Goal: Task Accomplishment & Management: Manage account settings

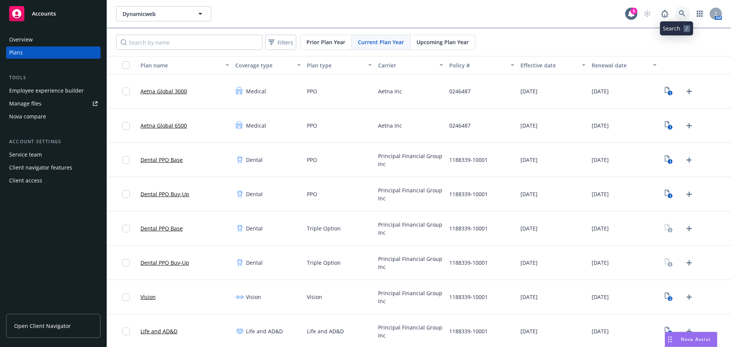
click at [682, 16] on link at bounding box center [682, 13] width 15 height 15
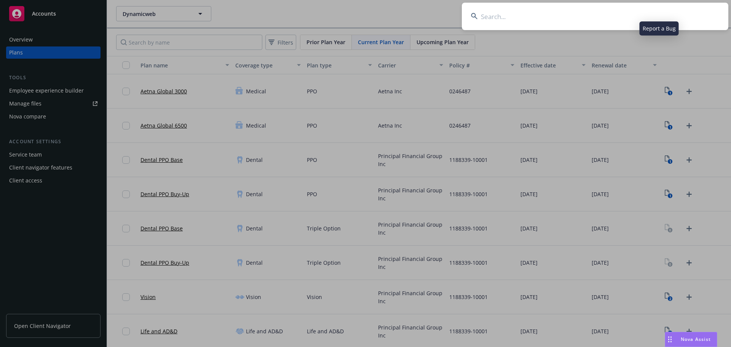
type input "00072127"
click at [517, 27] on input at bounding box center [595, 16] width 267 height 27
paste input "[PERSON_NAME] Alliance, Inc."
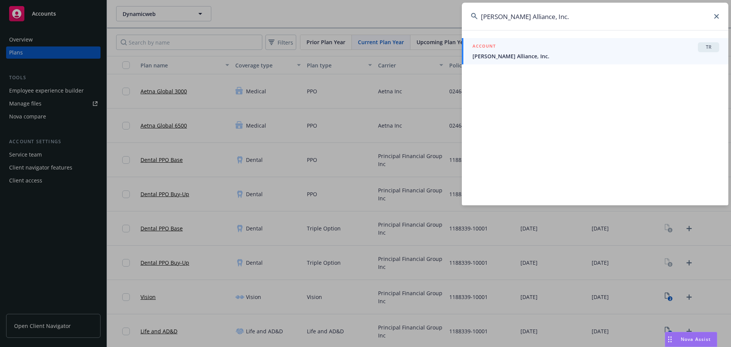
type input "[PERSON_NAME] Alliance, Inc."
click at [515, 53] on span "[PERSON_NAME] Alliance, Inc." at bounding box center [596, 56] width 247 height 8
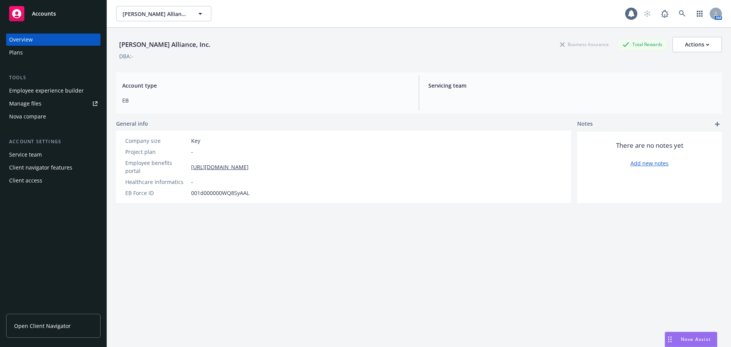
click at [27, 53] on div "Plans" at bounding box center [53, 52] width 88 height 12
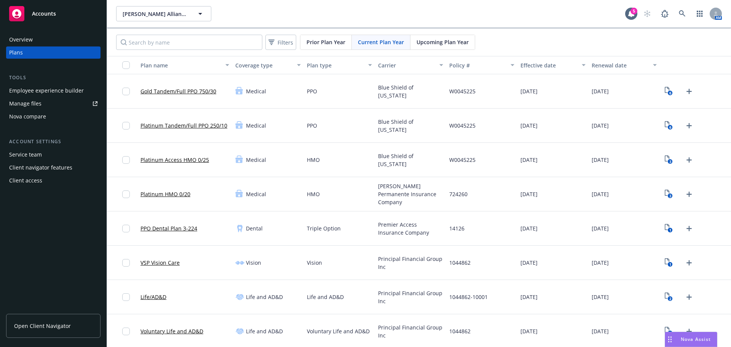
click at [428, 33] on div "Filters Prior Plan Year Current Plan Year Upcoming Plan Year" at bounding box center [419, 42] width 624 height 27
click at [434, 42] on span "Upcoming Plan Year" at bounding box center [443, 42] width 52 height 8
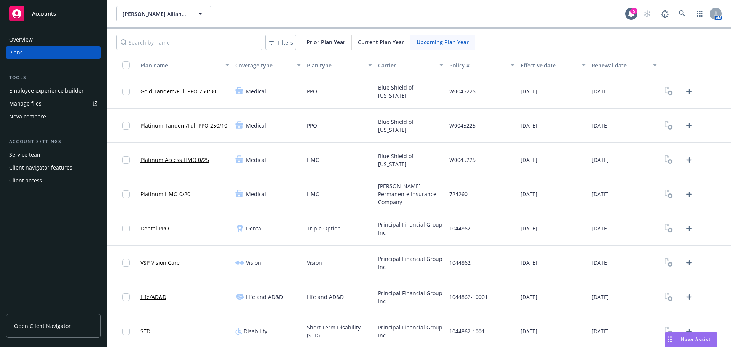
click at [404, 179] on div "[PERSON_NAME] Permanente Insurance Company" at bounding box center [410, 194] width 71 height 34
drag, startPoint x: 225, startPoint y: 99, endPoint x: 137, endPoint y: 100, distance: 87.2
click at [137, 100] on div "Gold Tandem/Full PPO 750/30" at bounding box center [184, 91] width 95 height 34
copy link "Gold Tandem/Full PPO 750/30"
click at [304, 104] on div "PPO" at bounding box center [339, 91] width 71 height 34
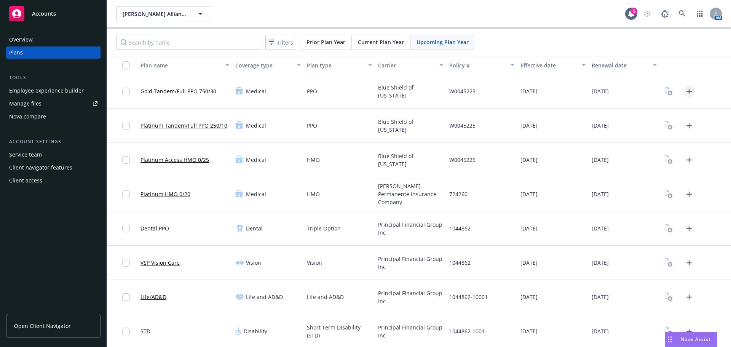
click at [686, 91] on icon "Upload Plan Documents" at bounding box center [688, 91] width 5 height 5
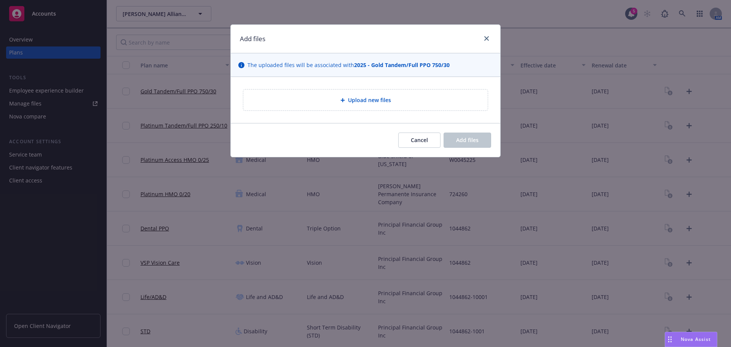
click at [362, 113] on div "Upload new files" at bounding box center [366, 100] width 270 height 46
click at [361, 100] on span "Upload new files" at bounding box center [369, 100] width 43 height 8
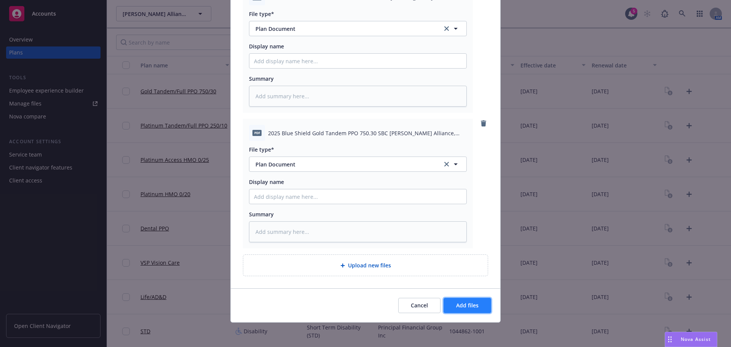
click at [474, 310] on button "Add files" at bounding box center [468, 305] width 48 height 15
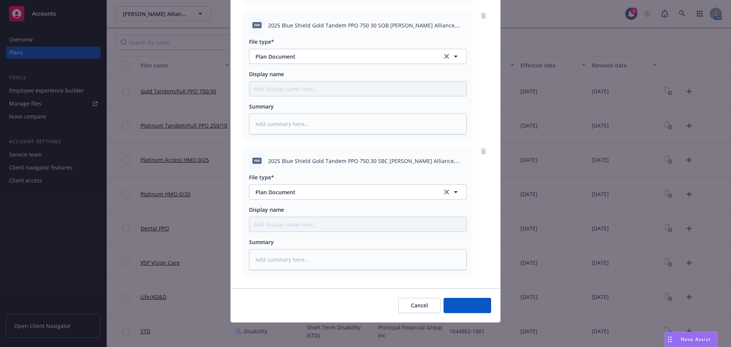
scroll to position [349, 0]
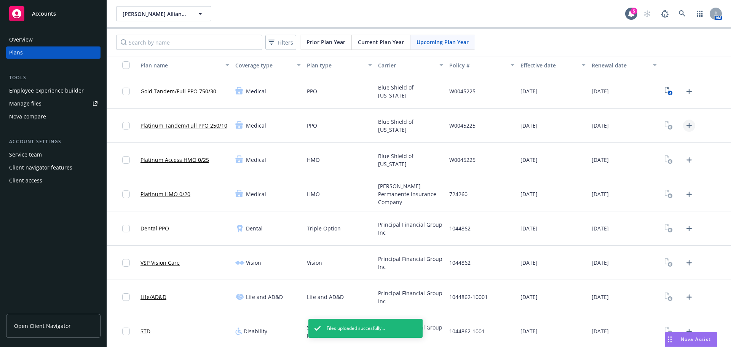
click at [685, 126] on icon "Upload Plan Documents" at bounding box center [689, 125] width 9 height 9
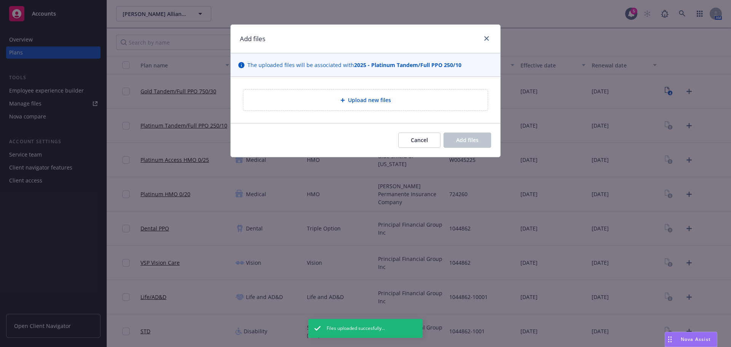
click at [362, 112] on div "Upload new files" at bounding box center [366, 100] width 270 height 46
click at [367, 101] on span "Upload new files" at bounding box center [369, 100] width 43 height 8
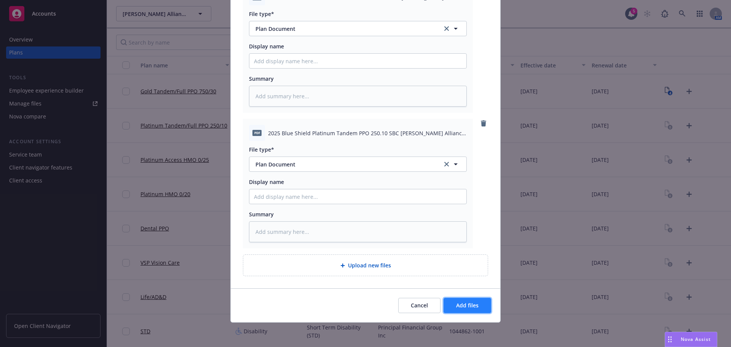
click at [476, 302] on button "Add files" at bounding box center [468, 305] width 48 height 15
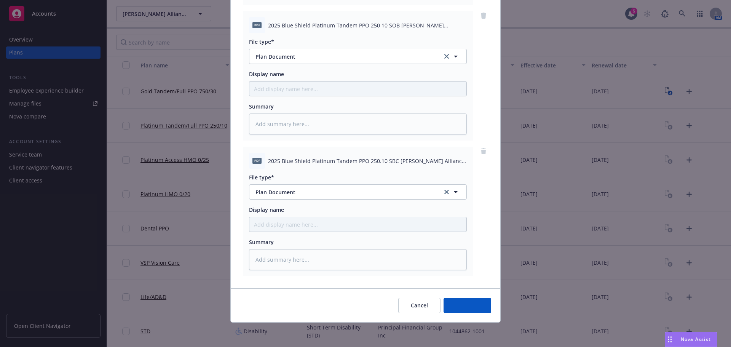
scroll to position [349, 0]
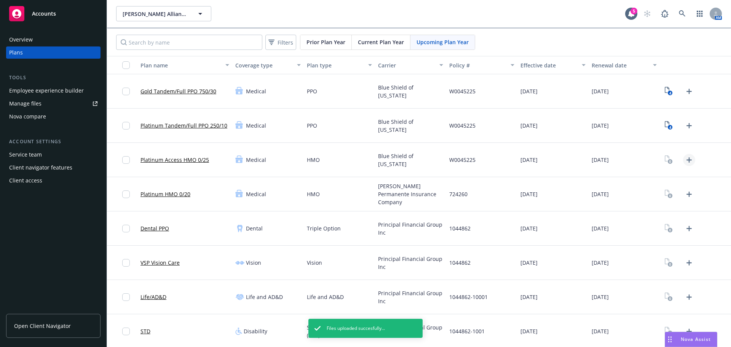
click at [686, 161] on icon "Upload Plan Documents" at bounding box center [688, 159] width 5 height 5
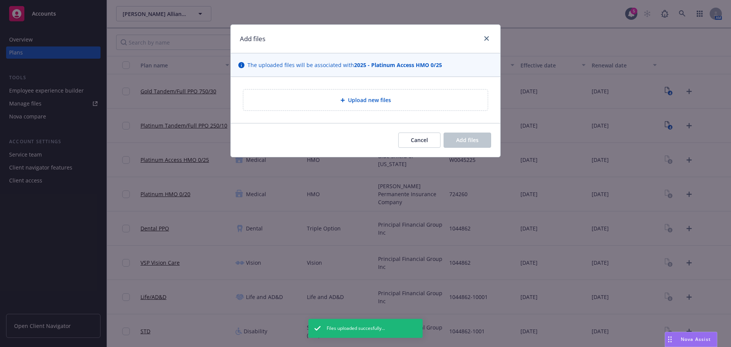
click at [388, 107] on div "Upload new files" at bounding box center [365, 99] width 244 height 21
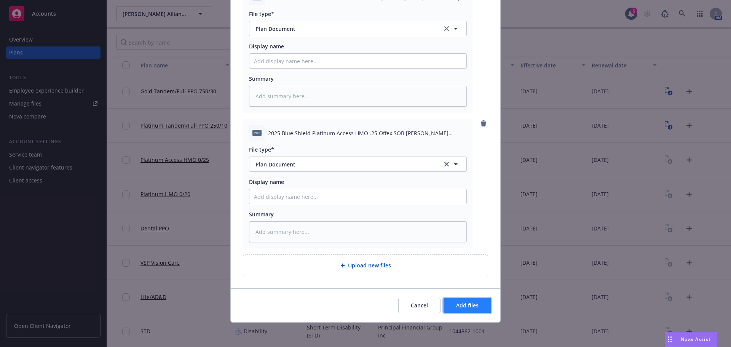
click at [481, 306] on button "Add files" at bounding box center [468, 305] width 48 height 15
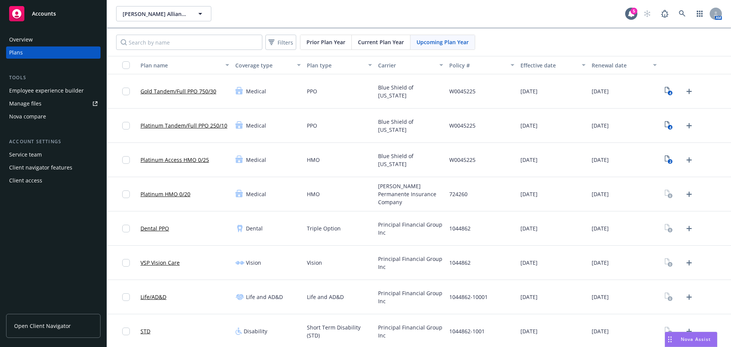
click at [348, 303] on div "Life and AD&D" at bounding box center [339, 297] width 71 height 34
click at [685, 196] on icon "Upload Plan Documents" at bounding box center [689, 194] width 9 height 9
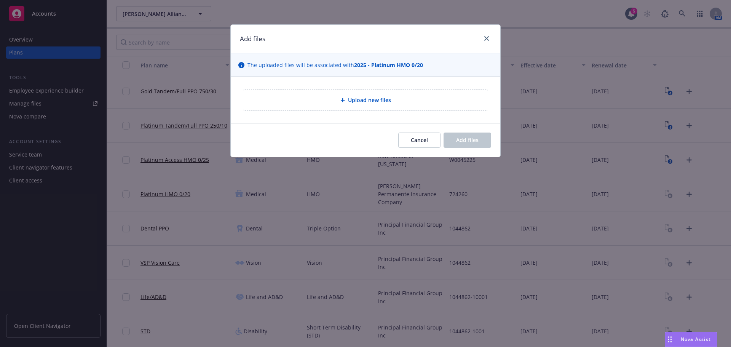
click at [388, 105] on div "Upload new files" at bounding box center [365, 99] width 244 height 21
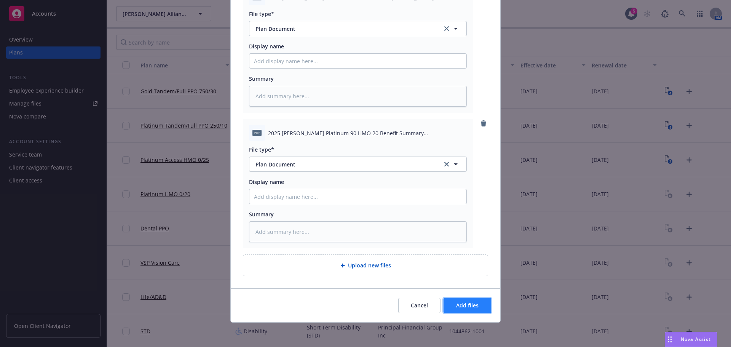
click at [480, 308] on button "Add files" at bounding box center [468, 305] width 48 height 15
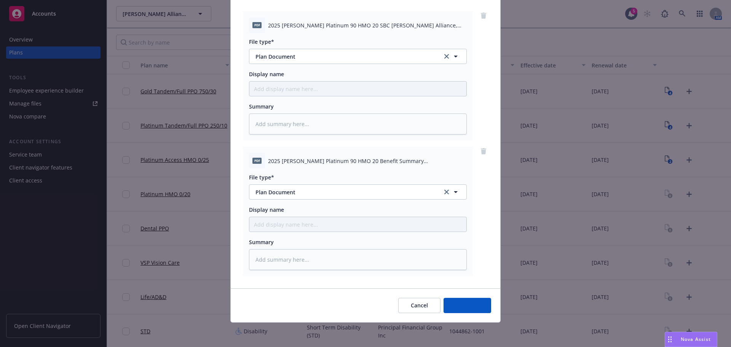
scroll to position [78, 0]
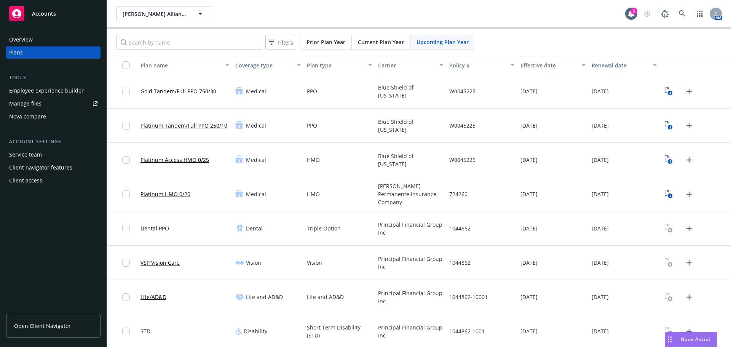
scroll to position [139, 0]
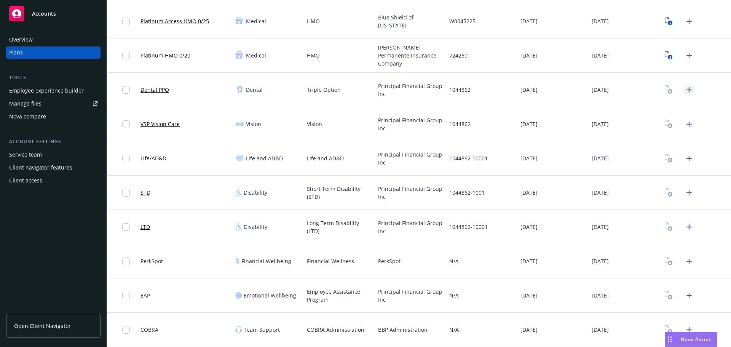
click at [685, 93] on icon "Upload Plan Documents" at bounding box center [689, 89] width 9 height 9
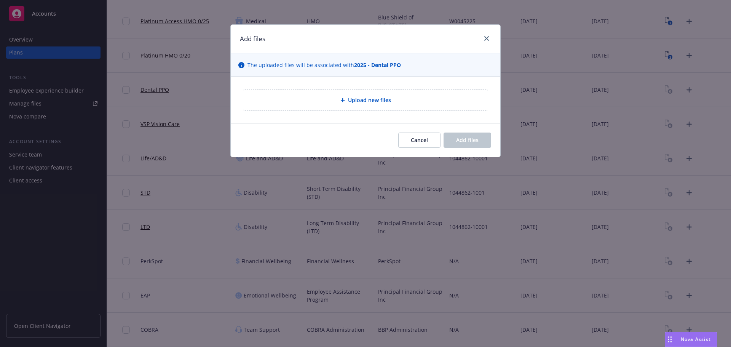
click at [357, 98] on span "Upload new files" at bounding box center [369, 100] width 43 height 8
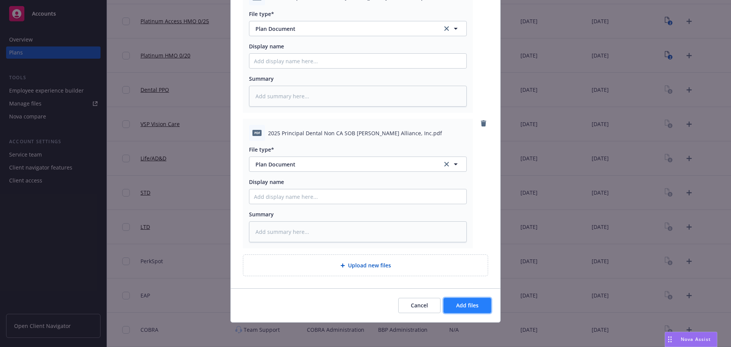
click at [471, 303] on span "Add files" at bounding box center [467, 305] width 22 height 7
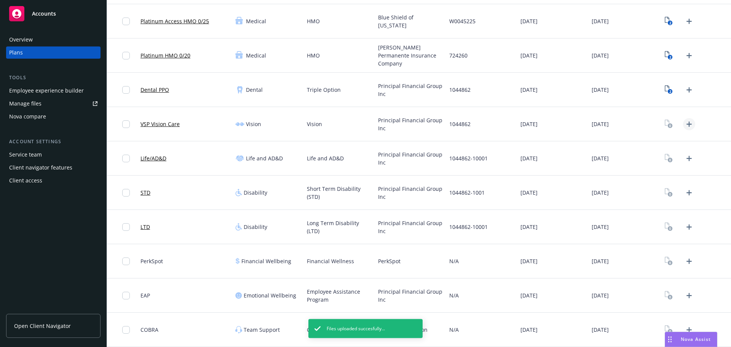
click at [686, 126] on icon "Upload Plan Documents" at bounding box center [689, 124] width 9 height 9
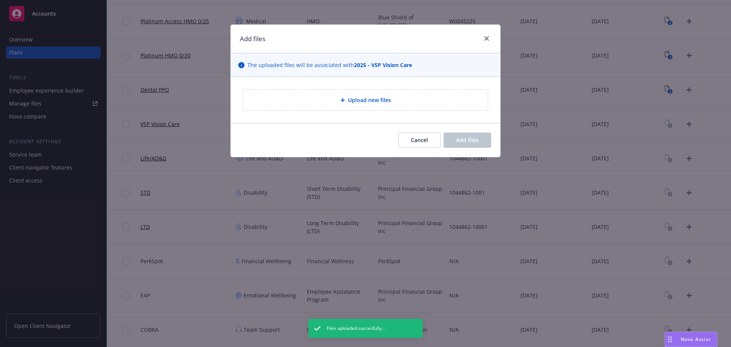
click at [358, 109] on div "Upload new files" at bounding box center [365, 99] width 244 height 21
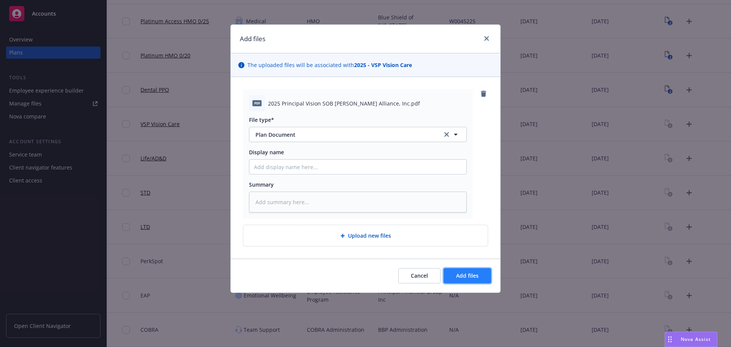
click at [481, 275] on button "Add files" at bounding box center [468, 275] width 48 height 15
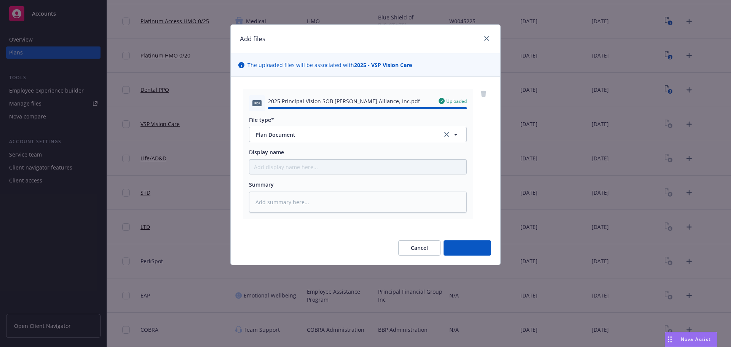
type textarea "x"
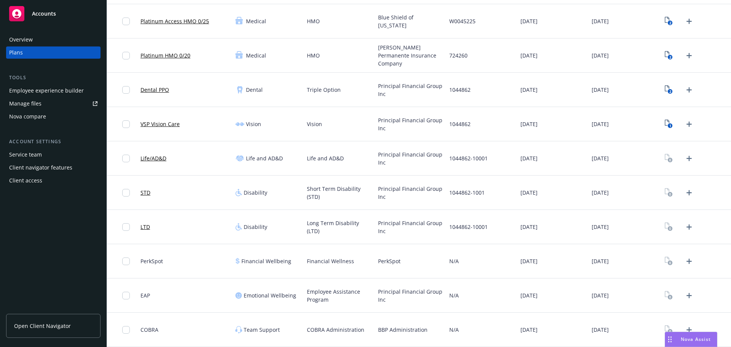
click at [568, 230] on div "[DATE]" at bounding box center [552, 227] width 71 height 34
click at [389, 260] on span "PerkSpot" at bounding box center [389, 261] width 22 height 8
copy span "PerkSpot"
drag, startPoint x: 276, startPoint y: 262, endPoint x: 239, endPoint y: 261, distance: 37.3
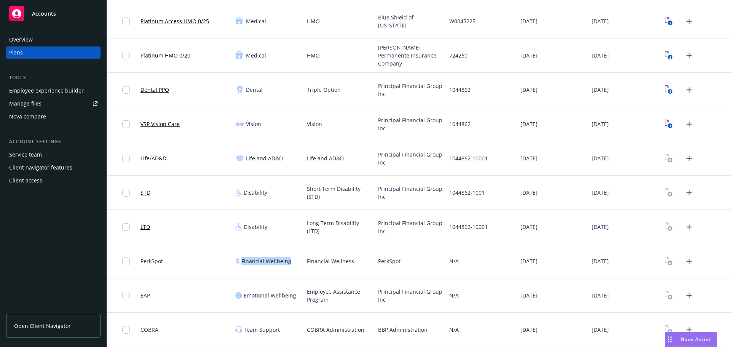
click at [239, 261] on div "Financial Wellbeing" at bounding box center [267, 261] width 71 height 34
copy span "Financial Wellbeing"
click at [378, 329] on span "BBP Administration" at bounding box center [402, 330] width 49 height 8
copy span "BBP"
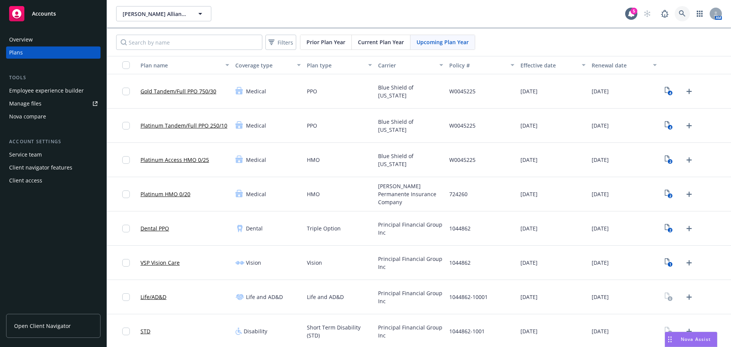
click at [675, 12] on link at bounding box center [682, 13] width 15 height 15
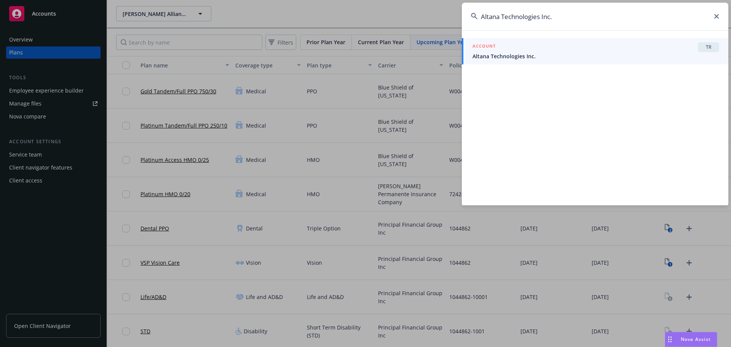
type input "Altana Technologies Inc."
click at [546, 49] on div "ACCOUNT TR" at bounding box center [596, 47] width 247 height 10
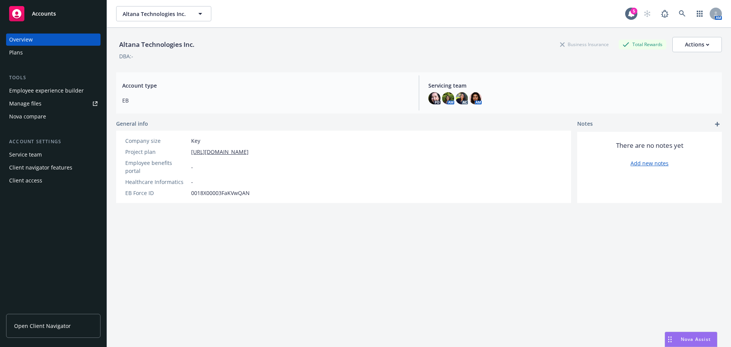
click at [40, 50] on div "Plans" at bounding box center [53, 52] width 88 height 12
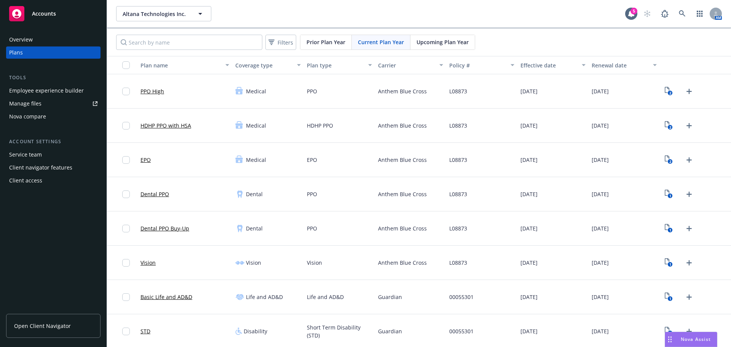
click at [439, 43] on span "Upcoming Plan Year" at bounding box center [443, 42] width 52 height 8
click at [544, 199] on div "[DATE]" at bounding box center [552, 194] width 71 height 34
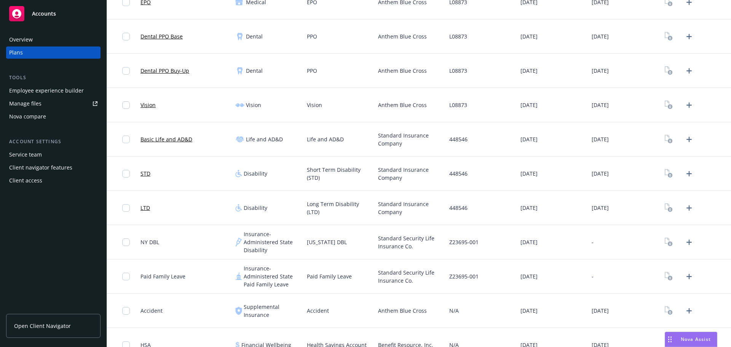
scroll to position [241, 0]
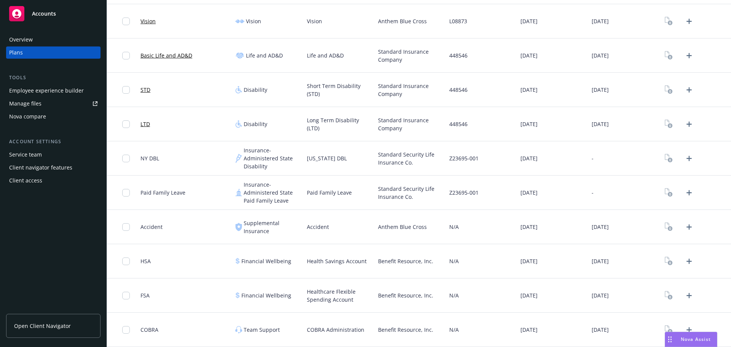
click at [346, 228] on div "Accident" at bounding box center [339, 227] width 71 height 34
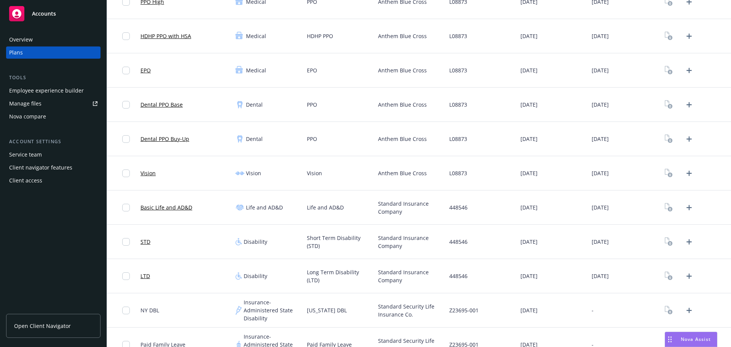
scroll to position [0, 0]
